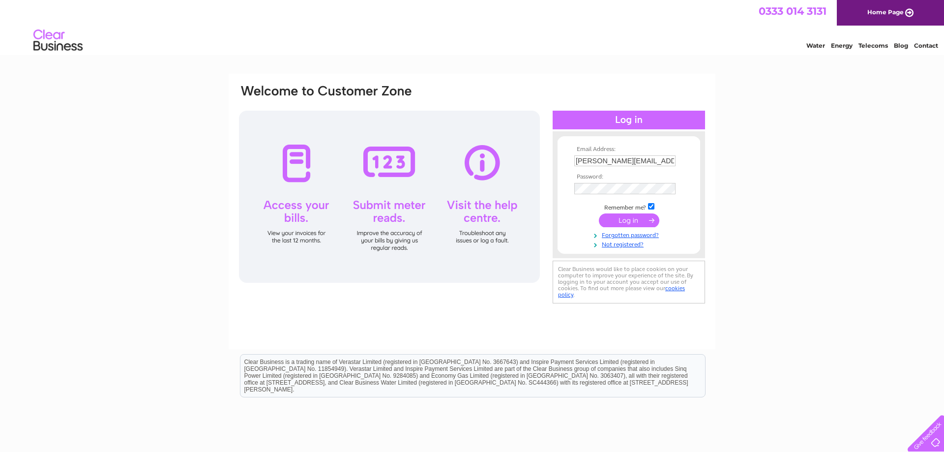
click at [629, 220] on input "submit" at bounding box center [629, 220] width 60 height 14
click at [628, 217] on input "submit" at bounding box center [629, 220] width 60 height 14
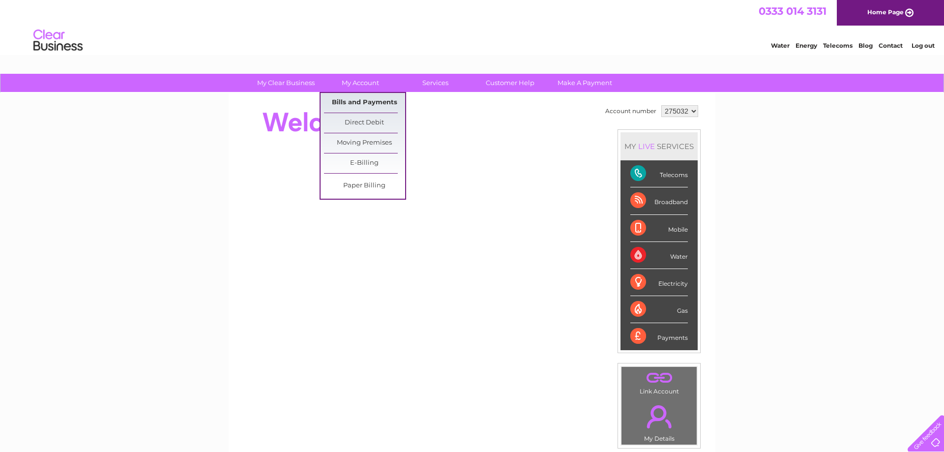
click at [362, 103] on link "Bills and Payments" at bounding box center [364, 103] width 81 height 20
click at [363, 102] on link "Bills and Payments" at bounding box center [364, 103] width 81 height 20
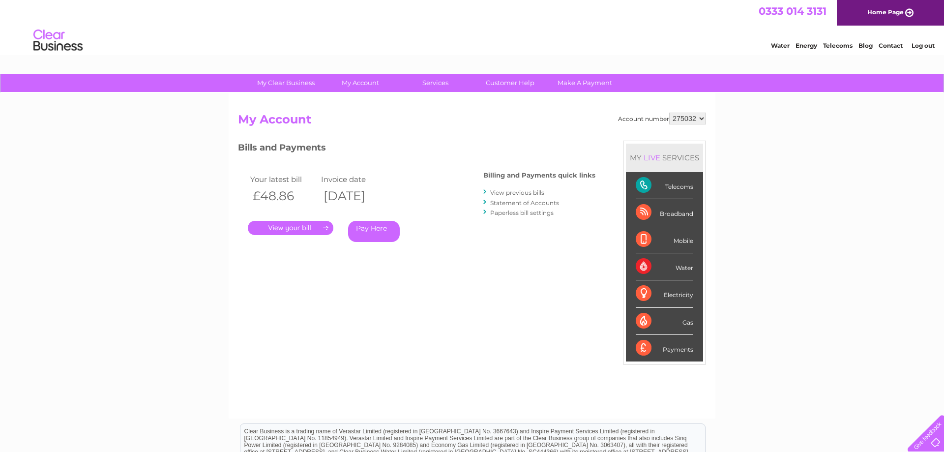
click at [288, 226] on link "." at bounding box center [291, 228] width 86 height 14
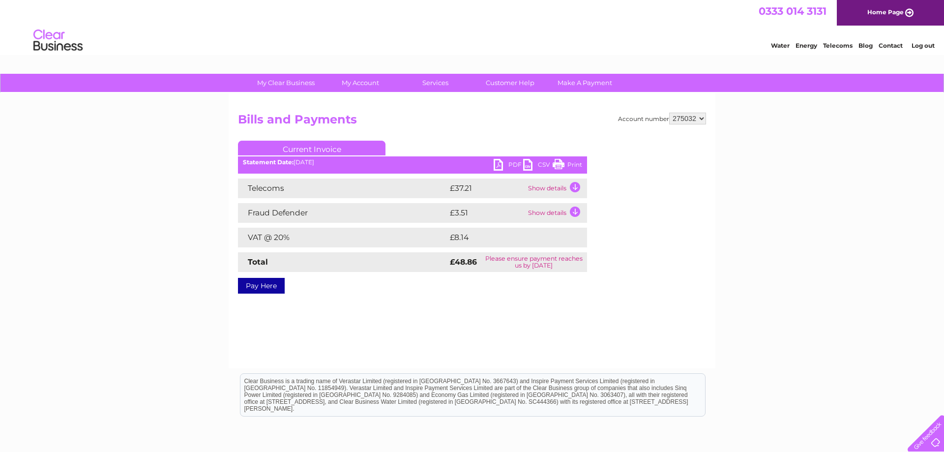
click at [262, 286] on link "Pay Here" at bounding box center [261, 286] width 47 height 16
click at [263, 286] on link "Pay Here" at bounding box center [261, 286] width 47 height 16
click at [260, 284] on link "Pay Here" at bounding box center [261, 286] width 47 height 16
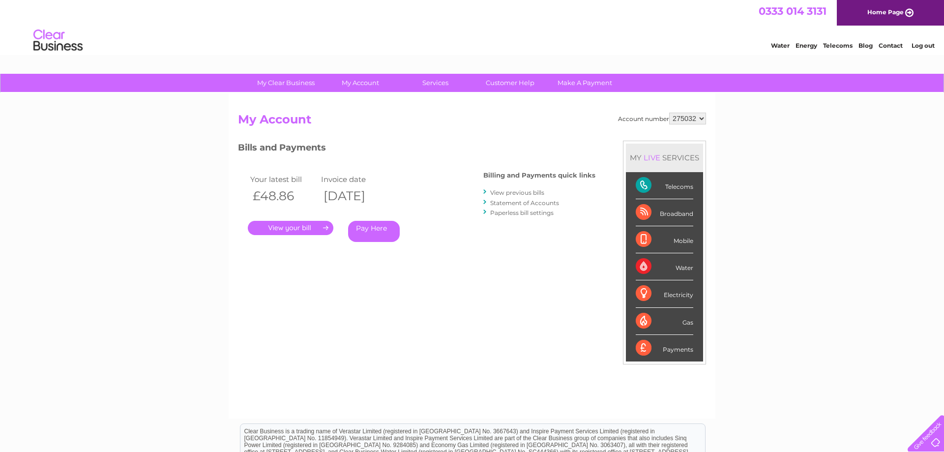
click at [375, 233] on link "Pay Here" at bounding box center [374, 231] width 52 height 21
click at [368, 227] on link "Pay Here" at bounding box center [374, 231] width 52 height 21
click at [384, 224] on link "Pay Here" at bounding box center [374, 231] width 52 height 21
click at [370, 226] on link "Pay Here" at bounding box center [374, 231] width 52 height 21
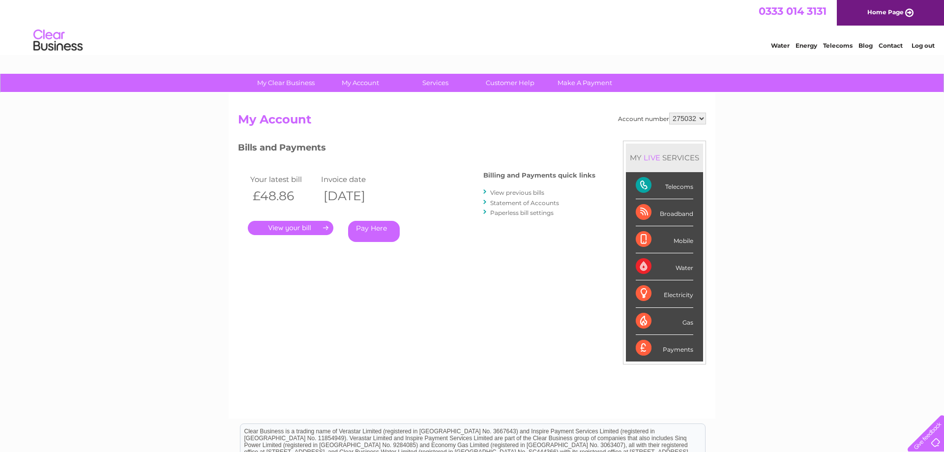
click at [371, 226] on link "Pay Here" at bounding box center [374, 231] width 52 height 21
click at [922, 45] on link "Log out" at bounding box center [923, 45] width 23 height 7
click at [922, 47] on link "Log out" at bounding box center [923, 45] width 23 height 7
drag, startPoint x: 721, startPoint y: 188, endPoint x: 731, endPoint y: 189, distance: 10.3
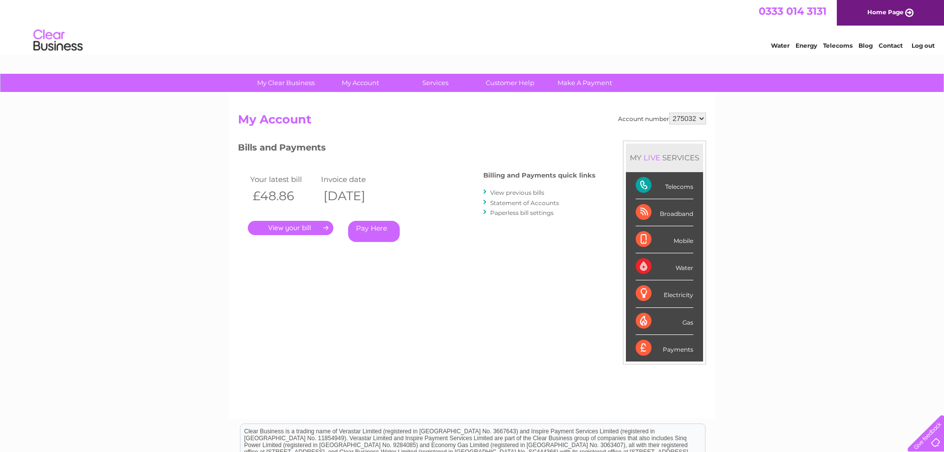
click at [724, 188] on div "My Clear Business Login Details My Details My Preferences Link Account My Accou…" at bounding box center [472, 330] width 944 height 513
click at [924, 40] on div "Water Energy Telecoms Blog Contact Log out" at bounding box center [848, 41] width 193 height 20
click at [903, 16] on link "Home Page" at bounding box center [890, 13] width 107 height 26
